Goal: Task Accomplishment & Management: Manage account settings

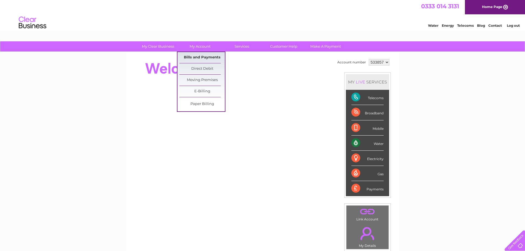
click at [201, 57] on link "Bills and Payments" at bounding box center [201, 57] width 45 height 11
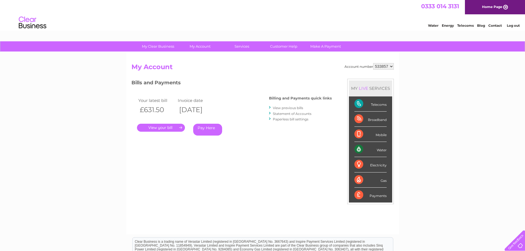
click at [287, 109] on link "View previous bills" at bounding box center [288, 108] width 30 height 4
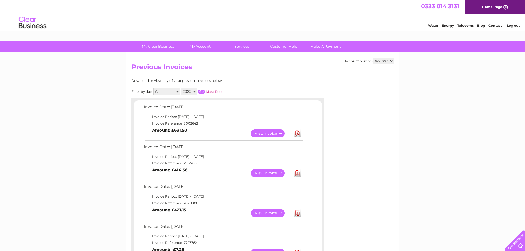
click at [391, 61] on select "533857 533858" at bounding box center [383, 61] width 21 height 7
select select "533858"
click at [373, 58] on select "533857 533858" at bounding box center [383, 61] width 21 height 7
click at [393, 61] on select "533857 533858" at bounding box center [383, 61] width 21 height 7
select select "533857"
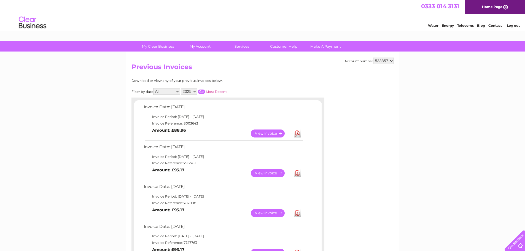
click at [373, 58] on select "533857 533858" at bounding box center [383, 61] width 21 height 7
click at [279, 214] on link "View" at bounding box center [271, 213] width 41 height 8
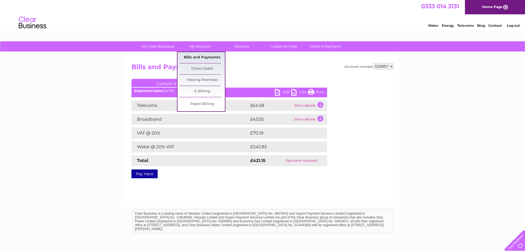
click at [204, 57] on link "Bills and Payments" at bounding box center [201, 57] width 45 height 11
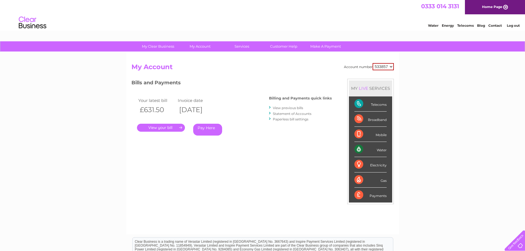
click at [290, 108] on link "View previous bills" at bounding box center [288, 108] width 30 height 4
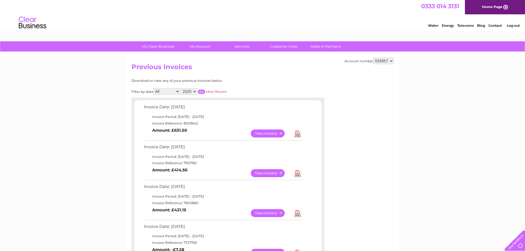
click at [281, 134] on link "View" at bounding box center [271, 134] width 41 height 8
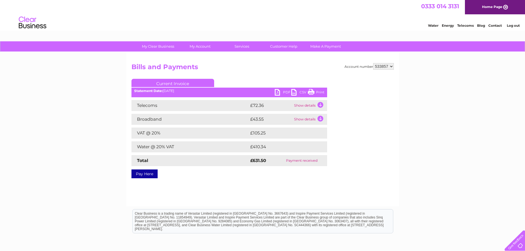
click at [320, 91] on link "Print" at bounding box center [316, 93] width 17 height 8
click at [391, 67] on select "533857 533858" at bounding box center [383, 66] width 21 height 7
select select "533858"
click at [373, 63] on select "533857 533858" at bounding box center [383, 66] width 21 height 7
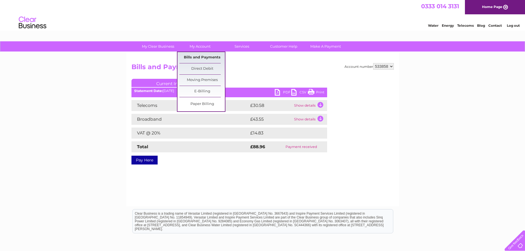
click at [206, 57] on link "Bills and Payments" at bounding box center [201, 57] width 45 height 11
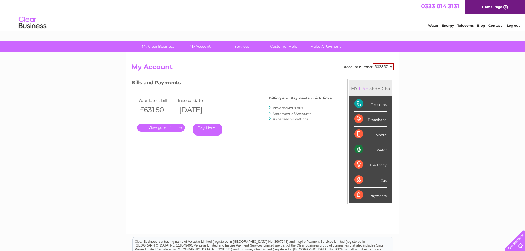
click at [393, 67] on select "533857 533858" at bounding box center [383, 66] width 21 height 7
select select "533858"
click at [373, 63] on select "533857 533858" at bounding box center [383, 66] width 21 height 7
click at [284, 107] on link "View previous bills" at bounding box center [288, 108] width 30 height 4
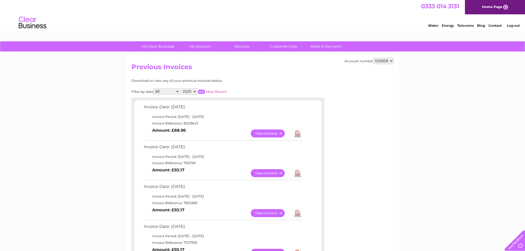
click at [270, 134] on link "View" at bounding box center [271, 134] width 41 height 8
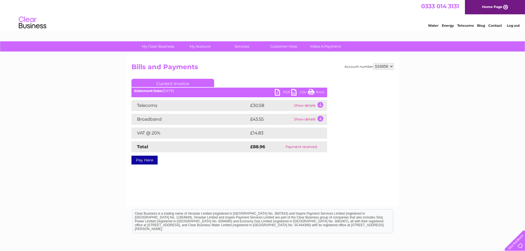
click at [321, 93] on link "Print" at bounding box center [316, 93] width 17 height 8
